Goal: Transaction & Acquisition: Purchase product/service

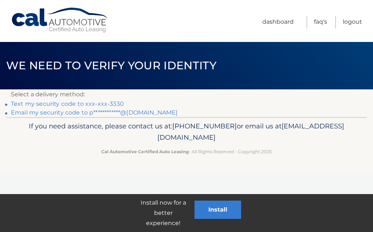
click at [80, 104] on link "Text my security code to xxx-xxx-3330" at bounding box center [67, 103] width 113 height 7
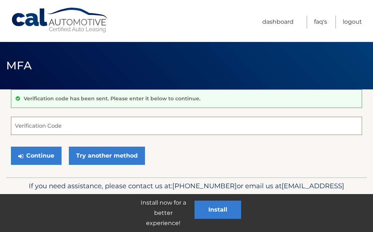
click at [47, 123] on input "Verification Code" at bounding box center [187, 126] width 352 height 18
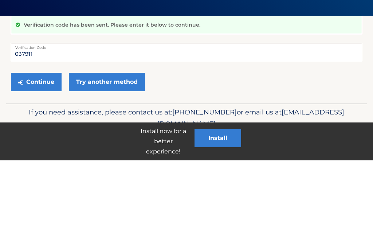
type input "037911"
click at [25, 147] on button "Continue" at bounding box center [36, 156] width 51 height 18
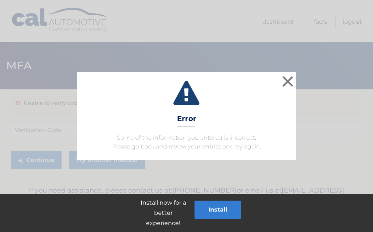
click at [287, 84] on button "×" at bounding box center [288, 81] width 15 height 15
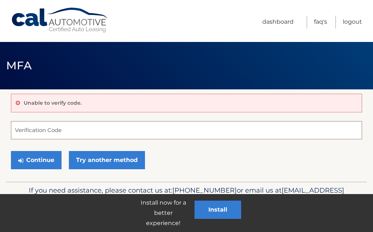
click at [32, 130] on input "Verification Code" at bounding box center [187, 130] width 352 height 18
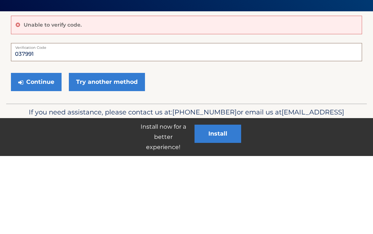
type input "037991"
click at [33, 151] on button "Continue" at bounding box center [36, 160] width 51 height 18
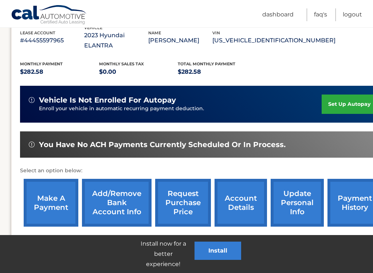
scroll to position [136, 0]
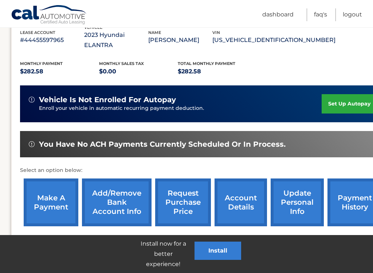
click at [47, 193] on link "make a payment" at bounding box center [51, 202] width 55 height 48
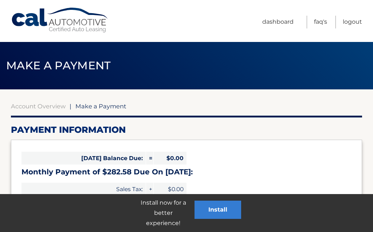
select select "MzgzZDdlMmMtZDk0Ni00NzA0LWIxYzMtMDg4MTIwNDQ0Mzhl"
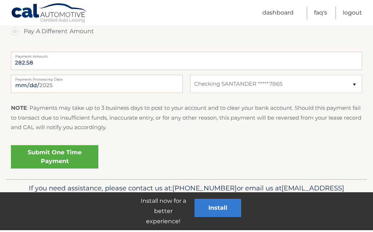
scroll to position [287, 0]
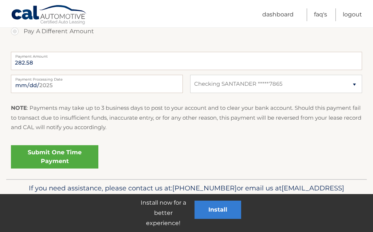
click at [69, 164] on link "Submit One Time Payment" at bounding box center [55, 156] width 88 height 23
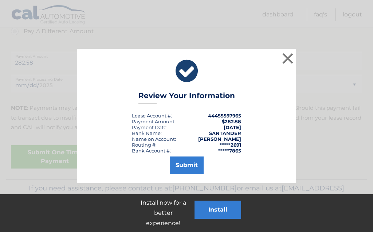
click at [186, 165] on button "Submit" at bounding box center [187, 165] width 34 height 18
